Goal: Browse casually

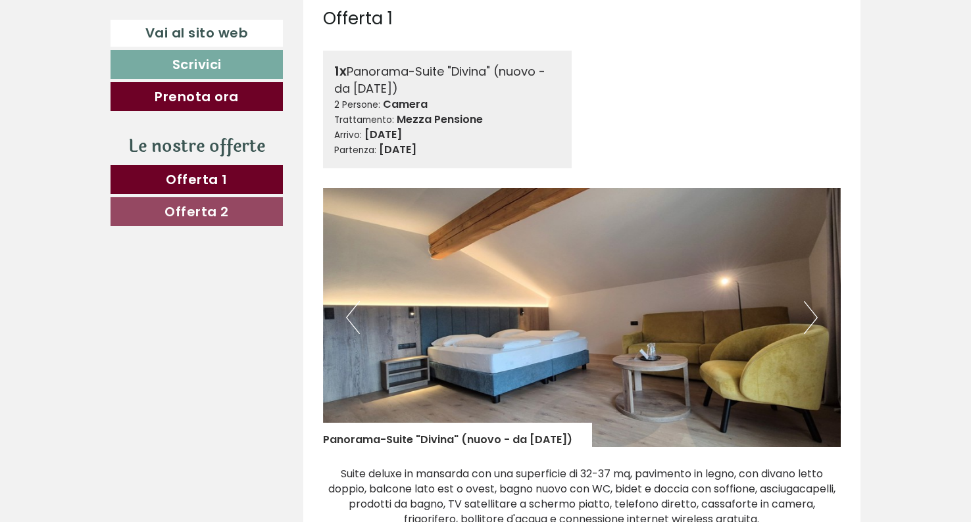
scroll to position [601, 0]
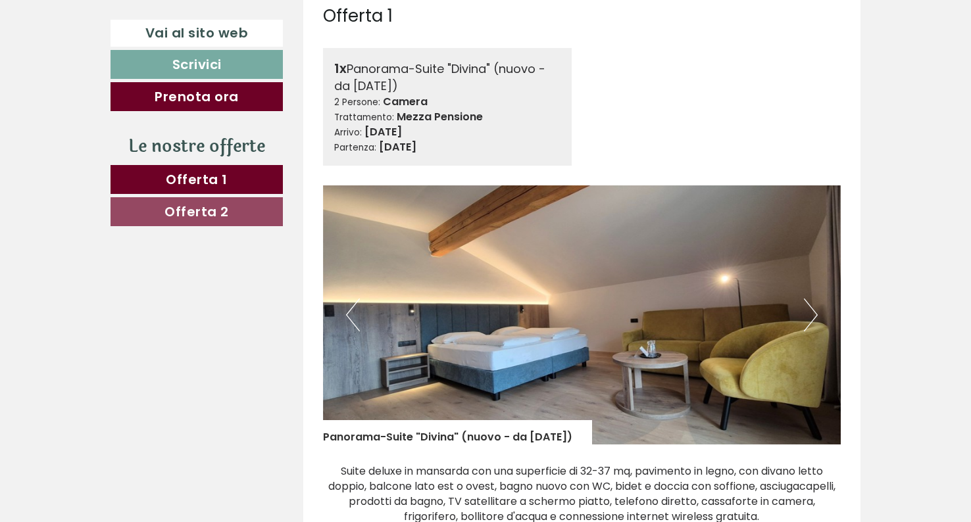
click at [811, 313] on button "Next" at bounding box center [811, 315] width 14 height 33
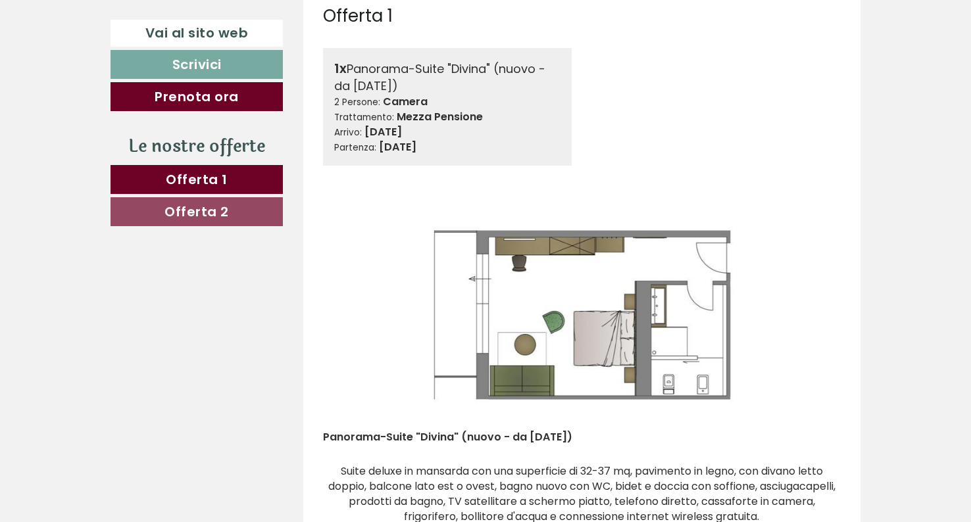
click at [811, 313] on button "Next" at bounding box center [811, 315] width 14 height 33
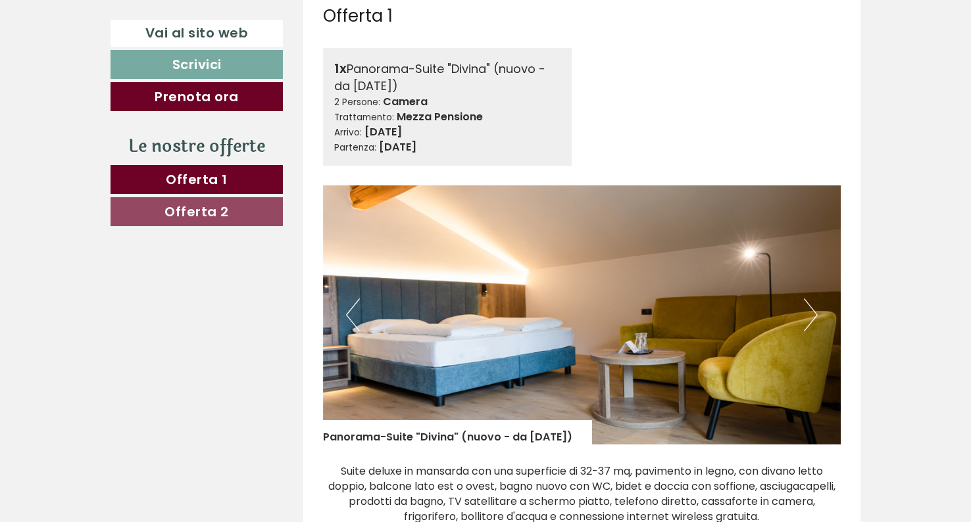
click at [811, 313] on button "Next" at bounding box center [811, 315] width 14 height 33
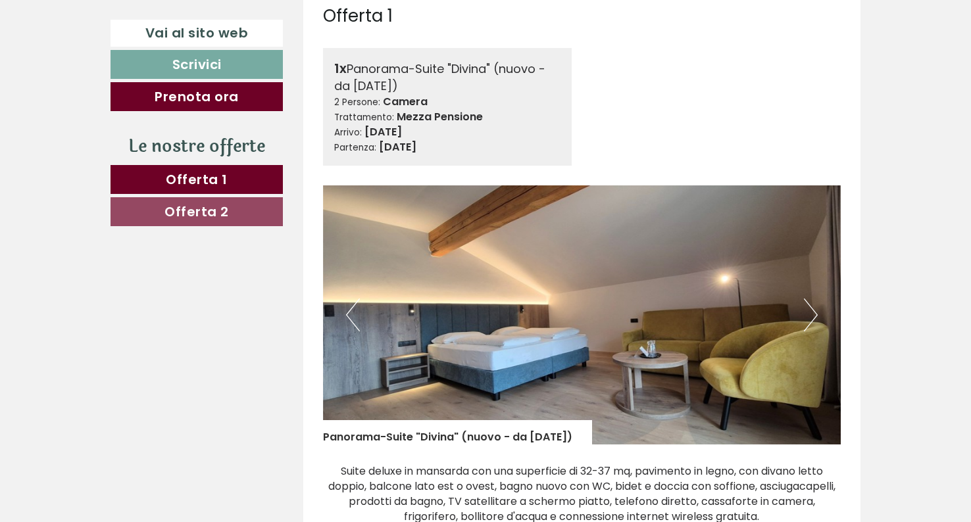
click at [811, 313] on button "Next" at bounding box center [811, 315] width 14 height 33
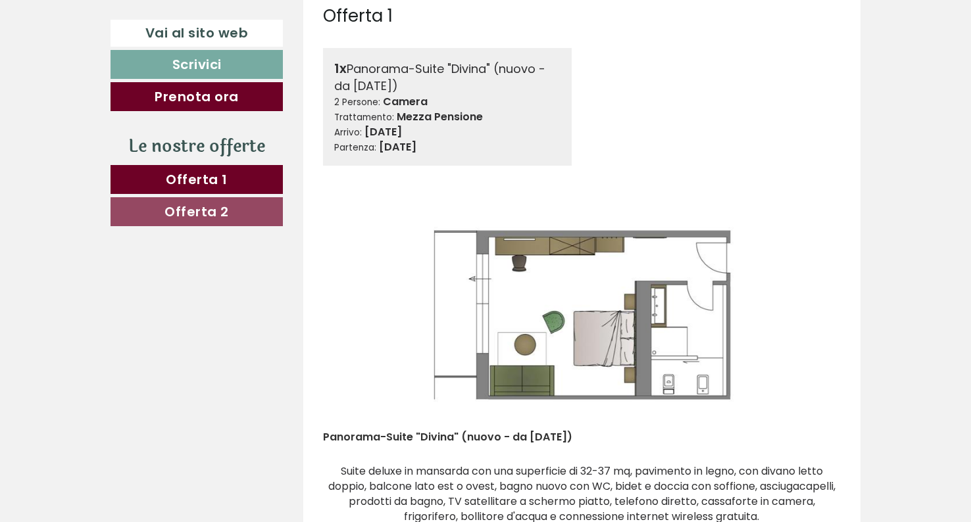
click at [811, 313] on button "Next" at bounding box center [811, 315] width 14 height 33
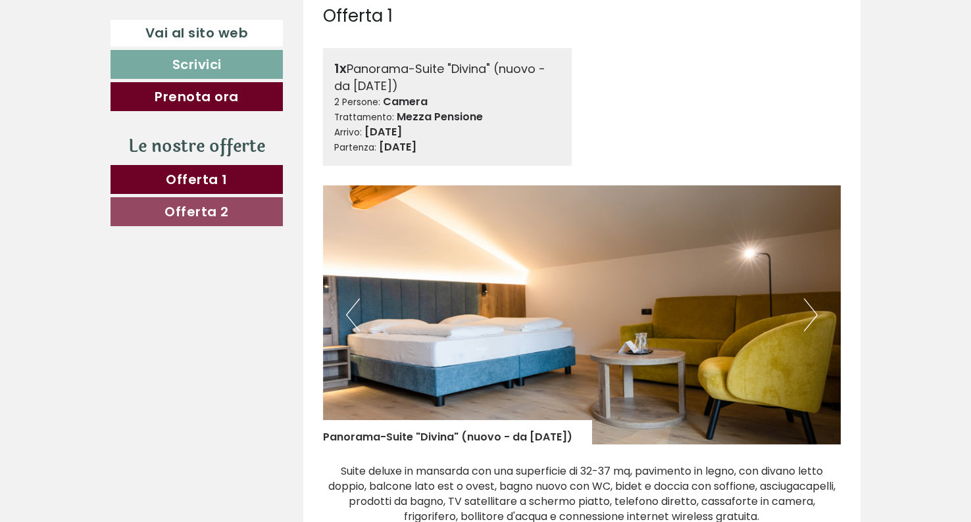
click at [811, 313] on button "Next" at bounding box center [811, 315] width 14 height 33
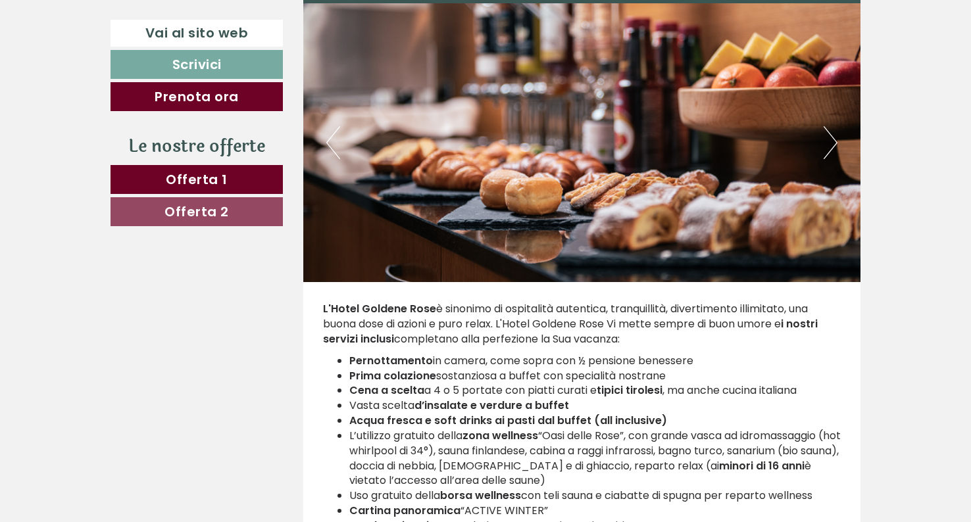
scroll to position [2432, 0]
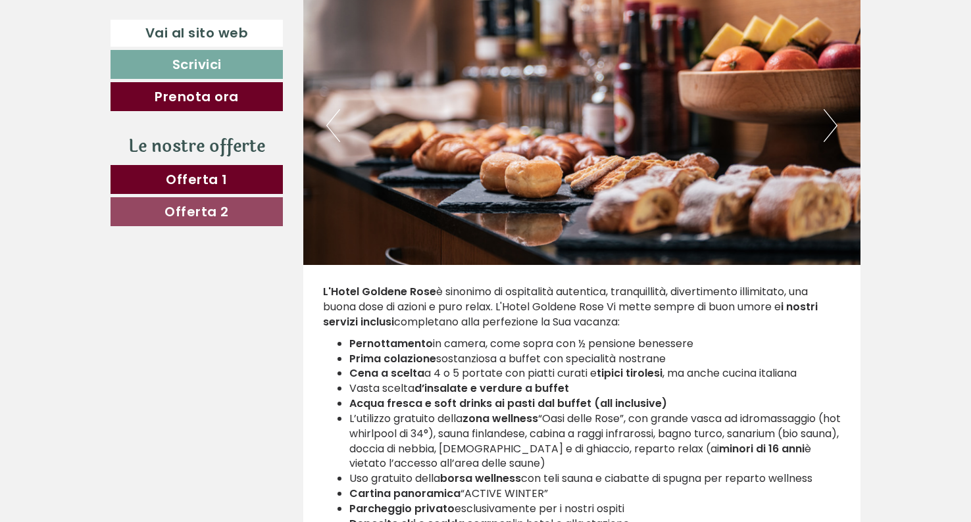
click at [826, 128] on button "Next" at bounding box center [831, 125] width 14 height 33
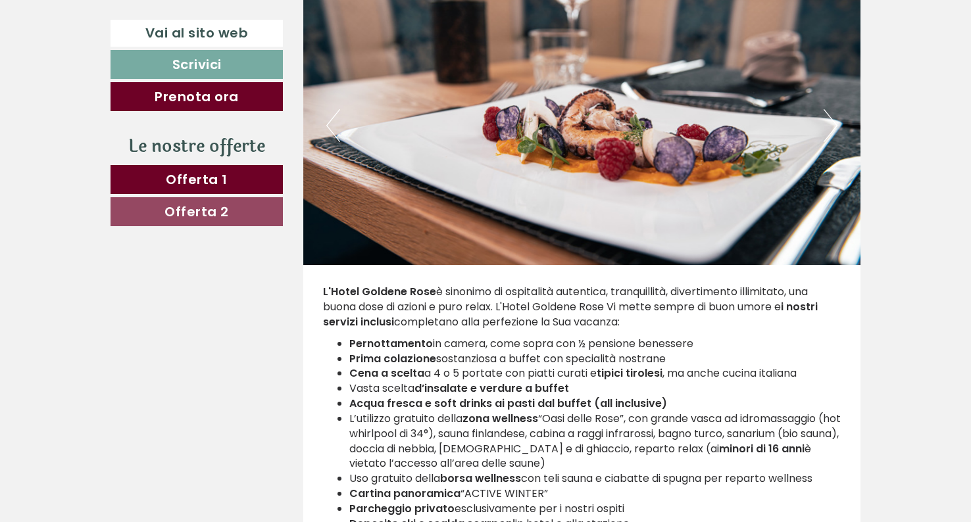
click at [826, 128] on button "Next" at bounding box center [831, 125] width 14 height 33
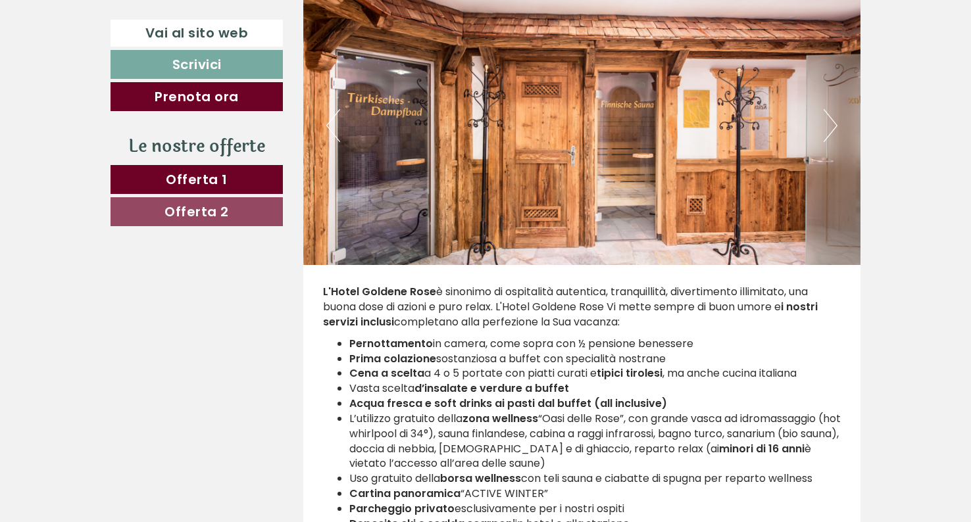
click at [826, 128] on button "Next" at bounding box center [831, 125] width 14 height 33
click at [825, 126] on button "Next" at bounding box center [831, 125] width 14 height 33
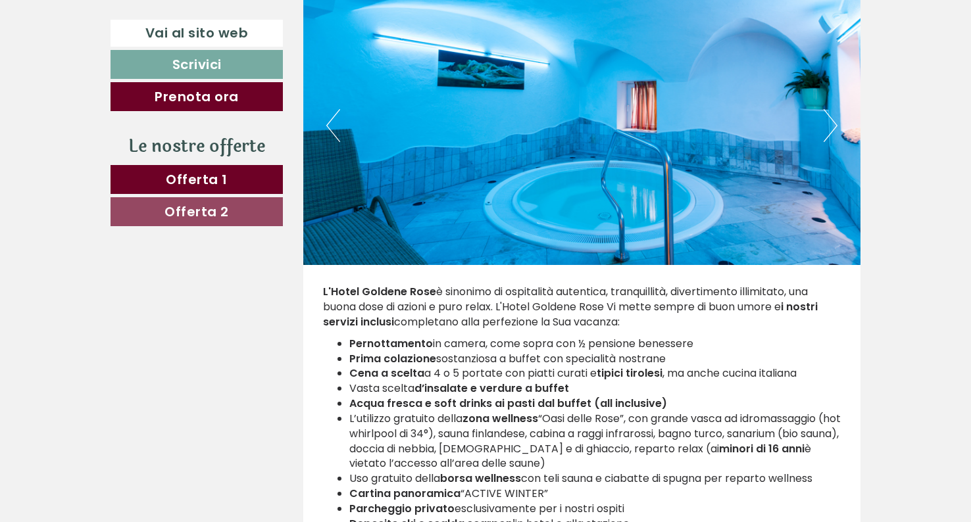
click at [825, 126] on button "Next" at bounding box center [831, 125] width 14 height 33
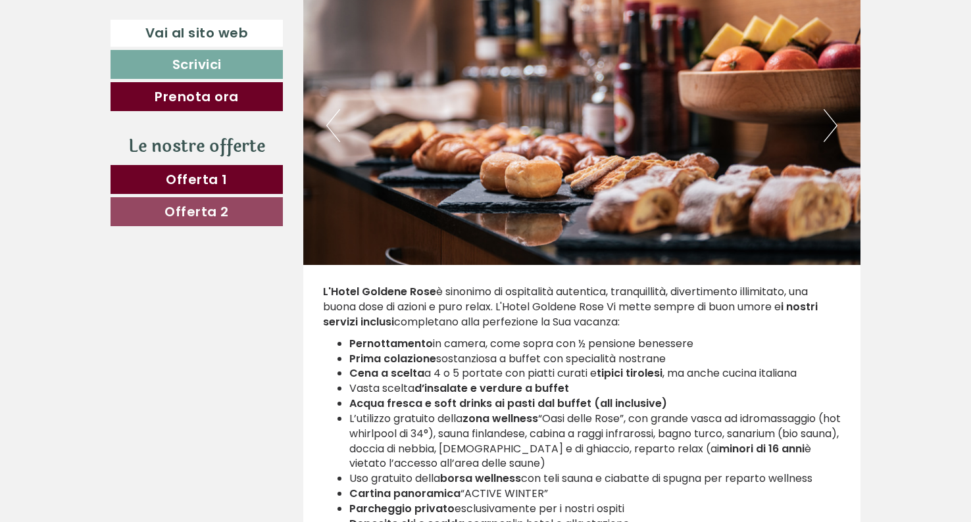
click at [825, 126] on button "Next" at bounding box center [831, 125] width 14 height 33
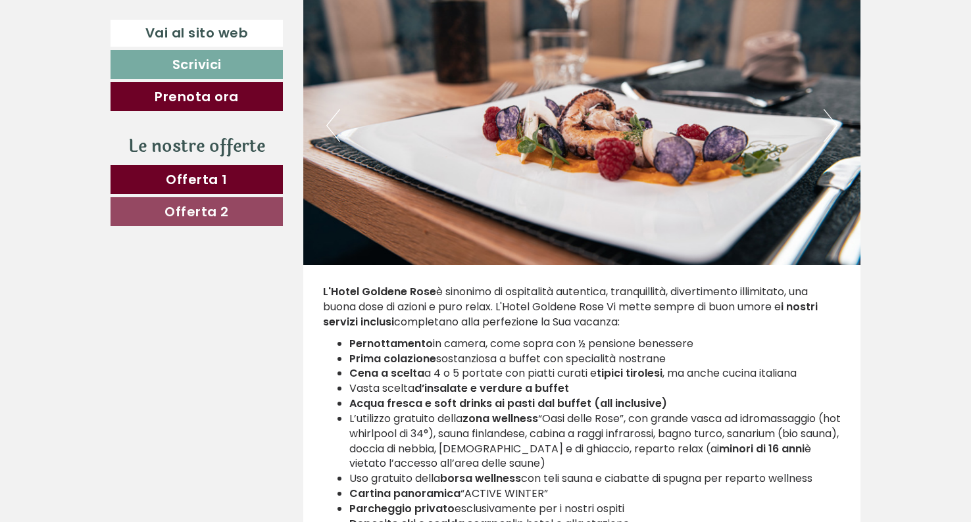
click at [825, 126] on button "Next" at bounding box center [831, 125] width 14 height 33
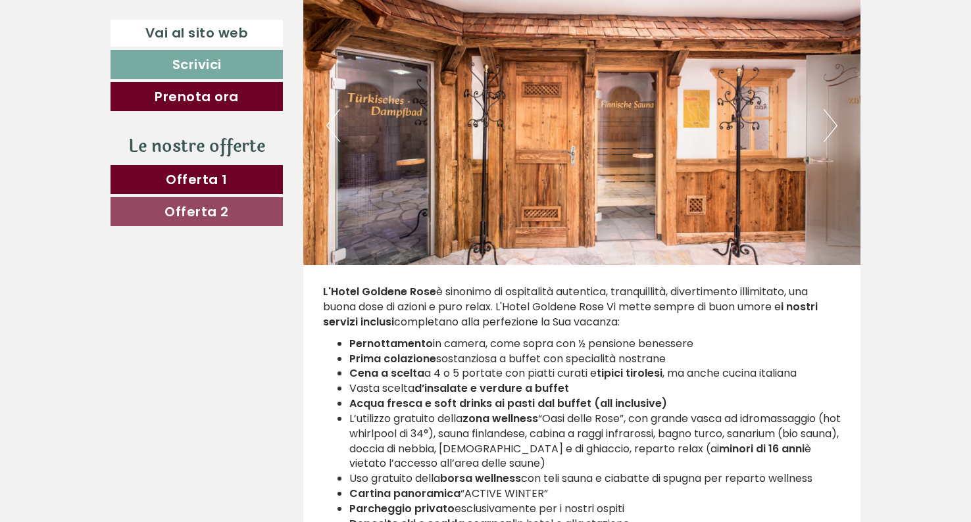
click at [825, 126] on button "Next" at bounding box center [831, 125] width 14 height 33
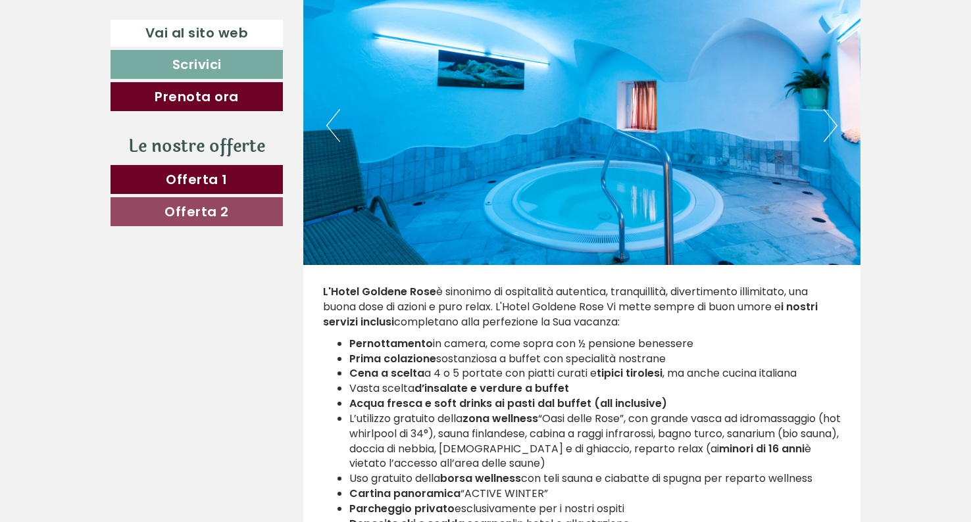
click at [825, 126] on button "Next" at bounding box center [831, 125] width 14 height 33
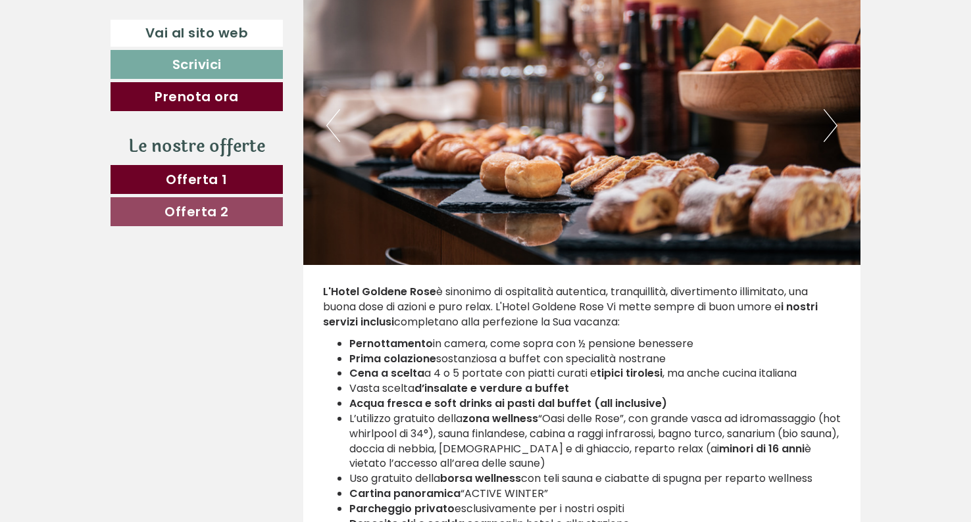
click at [825, 126] on button "Next" at bounding box center [831, 125] width 14 height 33
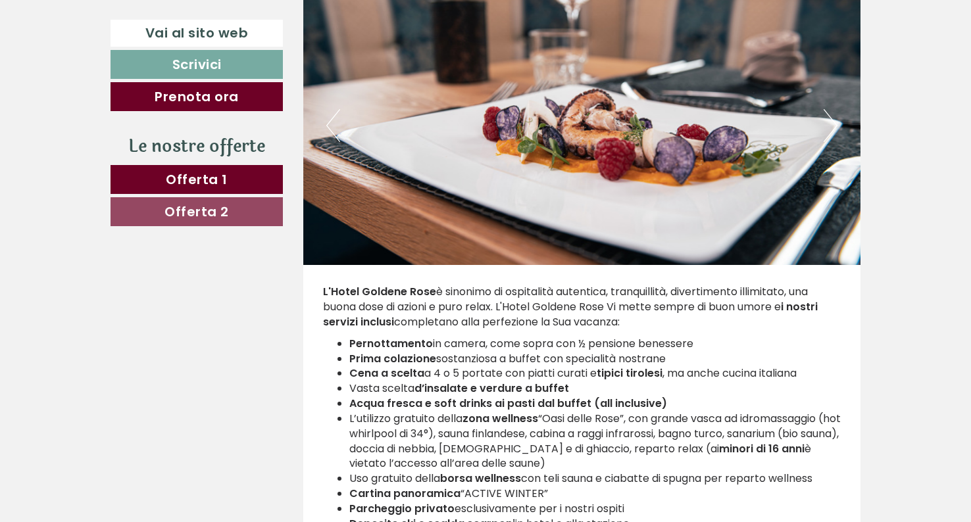
click at [825, 126] on button "Next" at bounding box center [831, 125] width 14 height 33
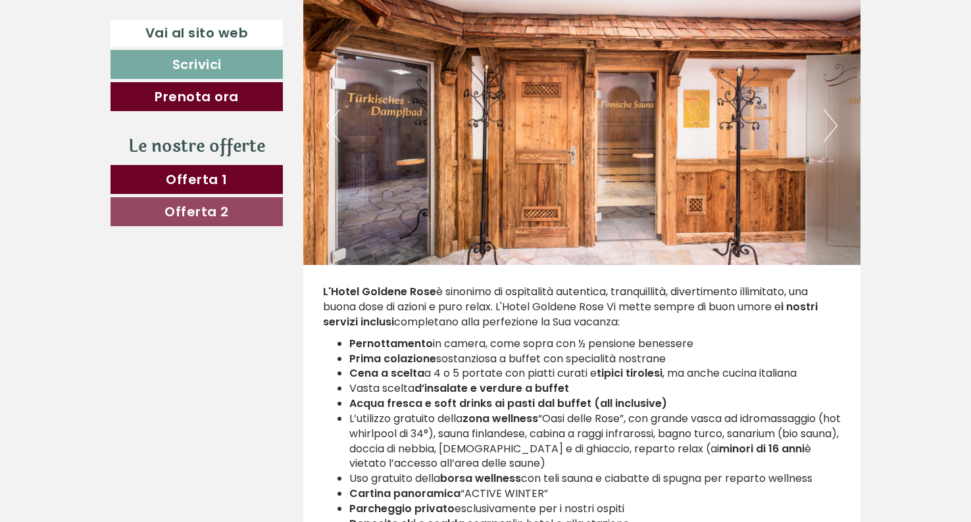
click at [825, 126] on button "Next" at bounding box center [831, 125] width 14 height 33
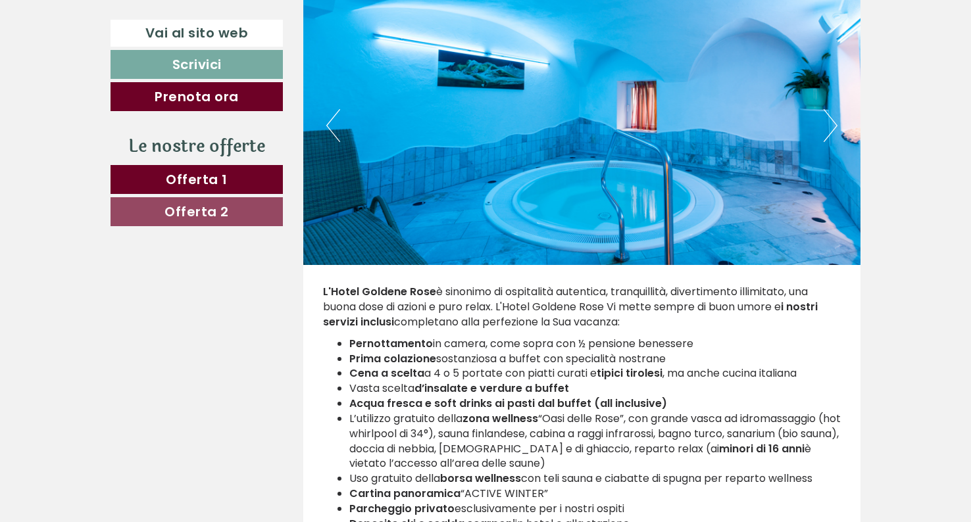
click at [825, 126] on button "Next" at bounding box center [831, 125] width 14 height 33
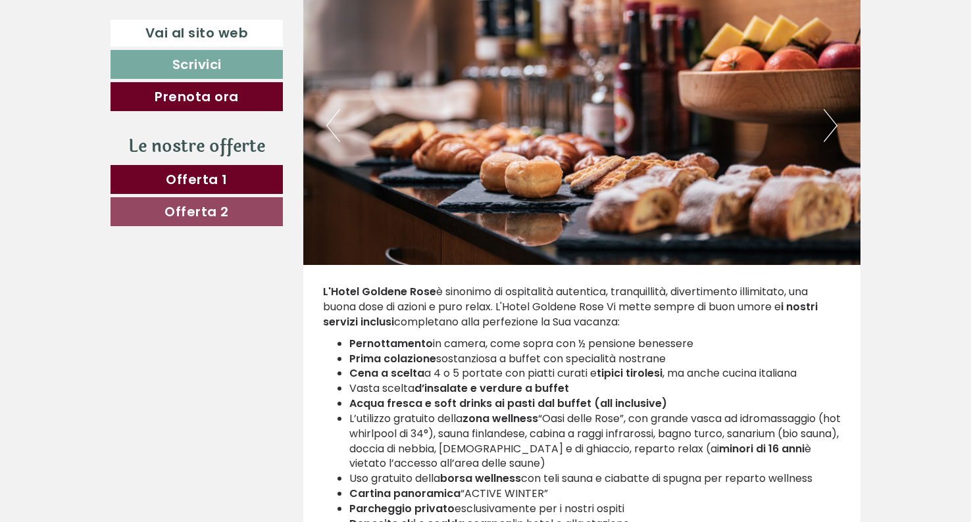
click at [825, 126] on button "Next" at bounding box center [831, 125] width 14 height 33
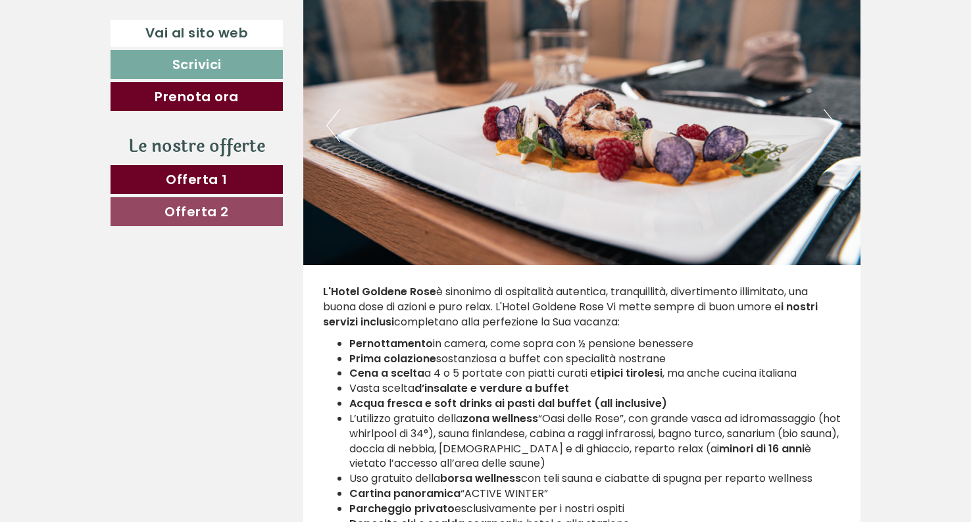
click at [825, 126] on button "Next" at bounding box center [831, 125] width 14 height 33
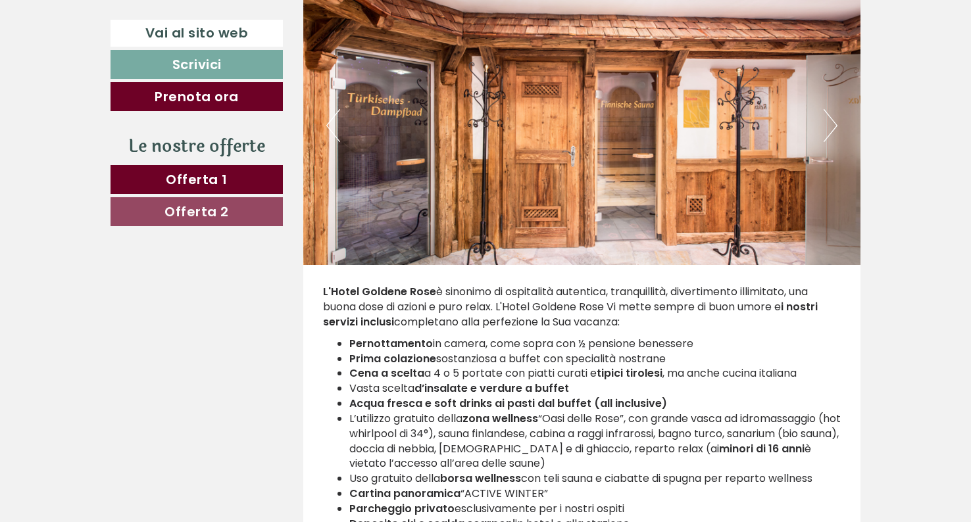
click at [825, 126] on button "Next" at bounding box center [831, 125] width 14 height 33
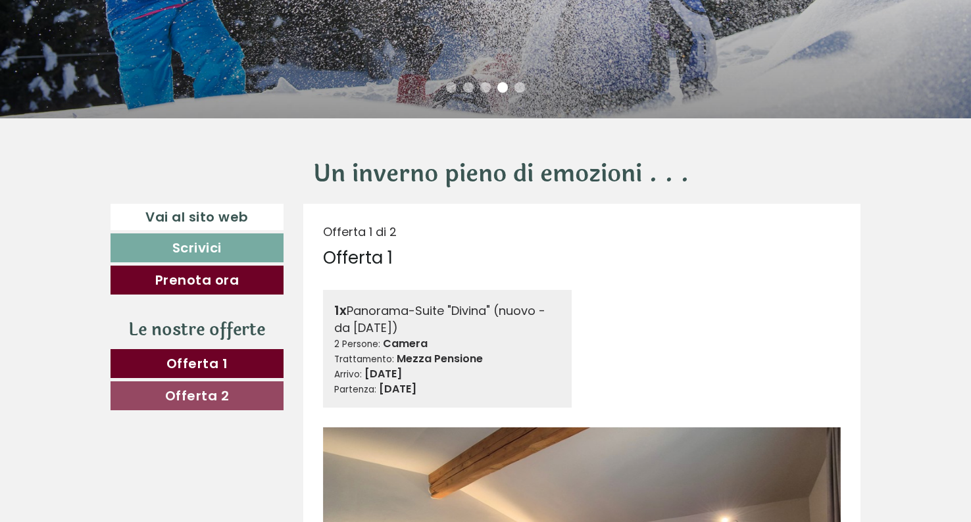
scroll to position [699, 0]
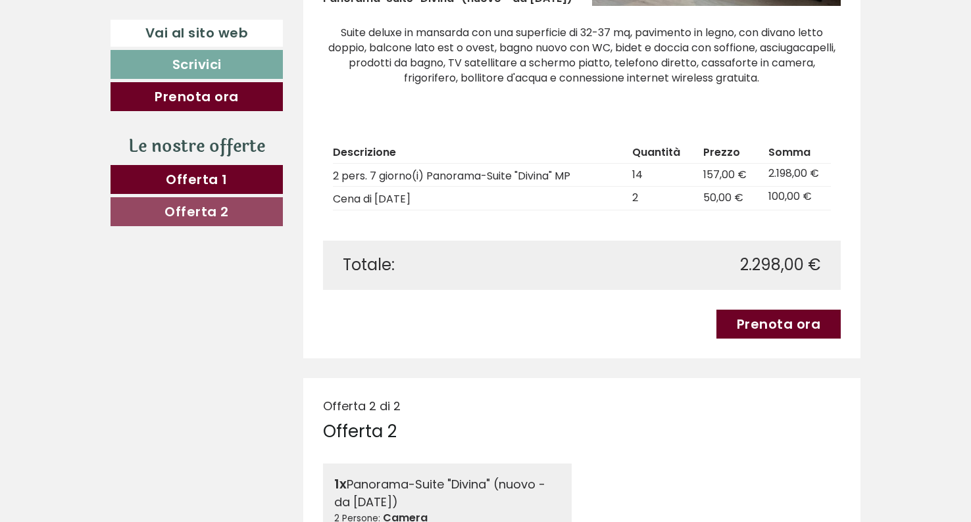
scroll to position [1138, 0]
